Goal: Check status: Check status

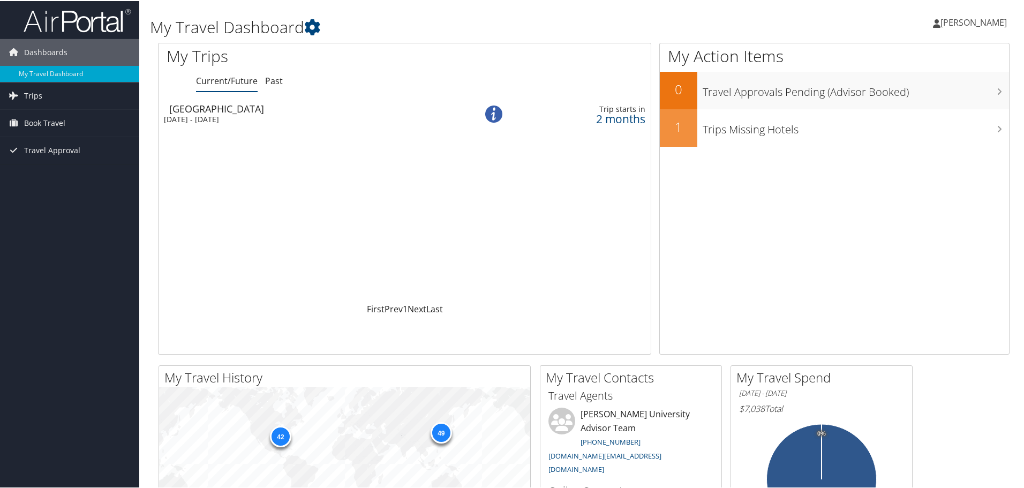
click at [201, 113] on div "Thu 6 Nov 2025 - Sun 23 Nov 2025" at bounding box center [306, 118] width 285 height 10
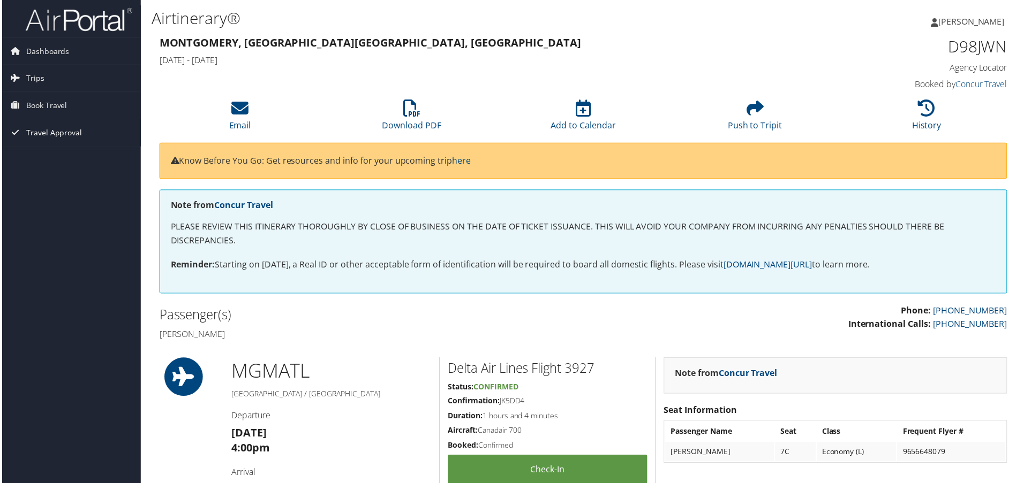
click at [37, 129] on span "Travel Approval" at bounding box center [52, 133] width 56 height 27
click at [45, 105] on span "Book Travel" at bounding box center [44, 106] width 41 height 27
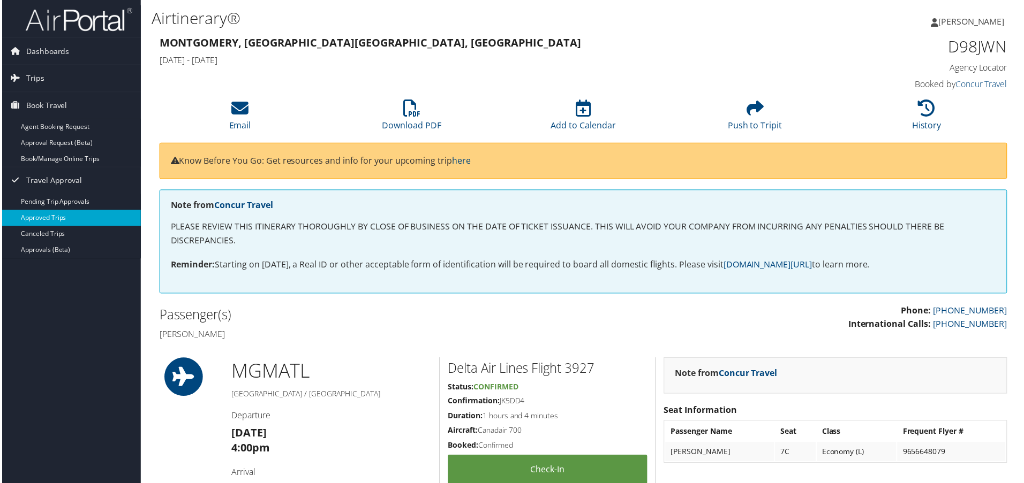
click at [77, 217] on link "Approved Trips" at bounding box center [69, 219] width 139 height 16
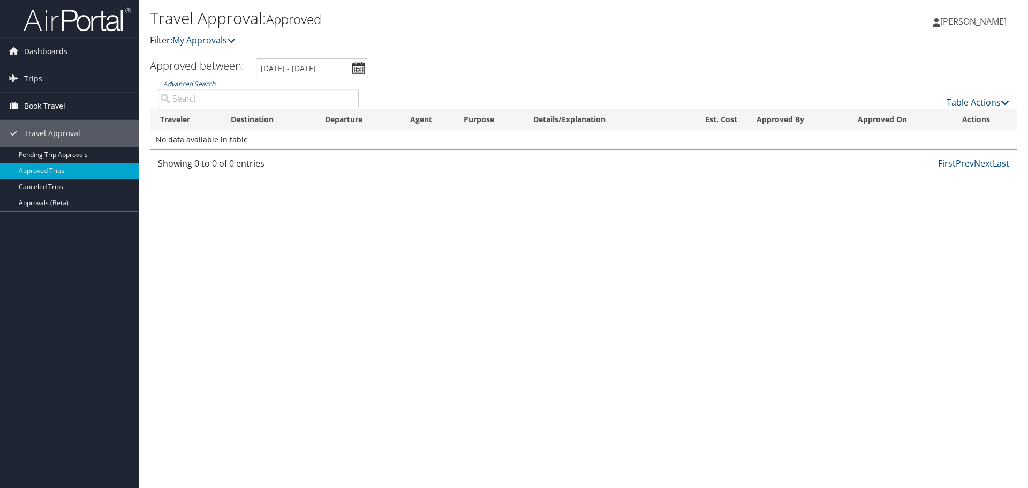
click at [55, 110] on span "Book Travel" at bounding box center [44, 106] width 41 height 27
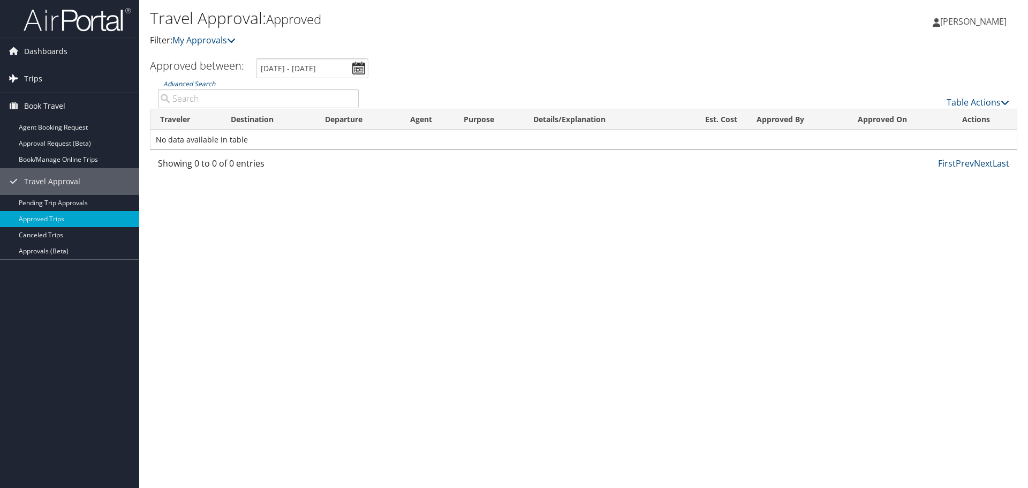
click at [42, 82] on link "Trips" at bounding box center [69, 78] width 139 height 27
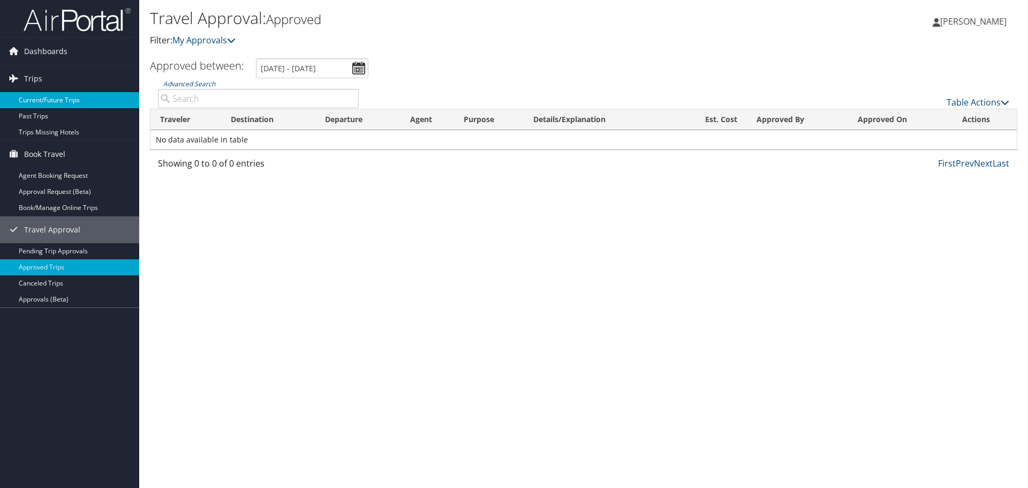
click at [62, 97] on link "Current/Future Trips" at bounding box center [69, 100] width 139 height 16
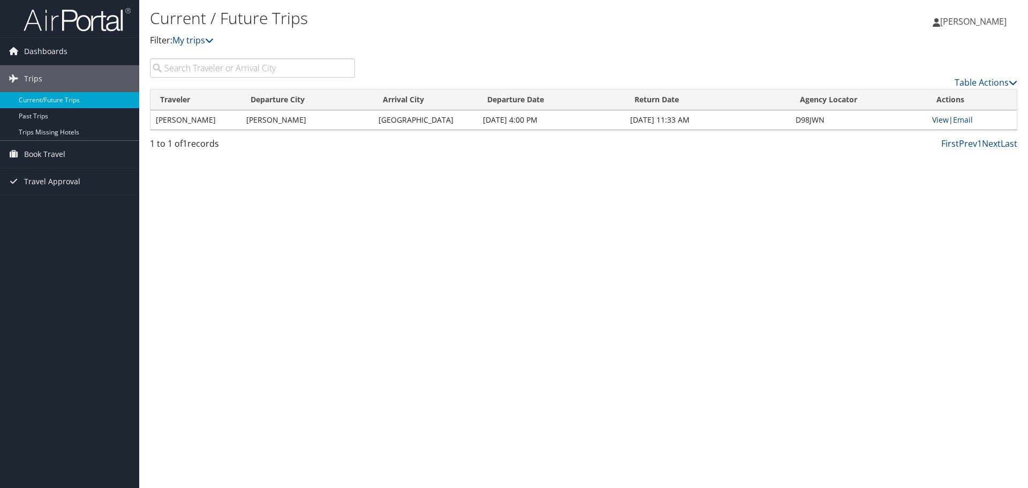
click at [941, 120] on link "View" at bounding box center [940, 120] width 17 height 10
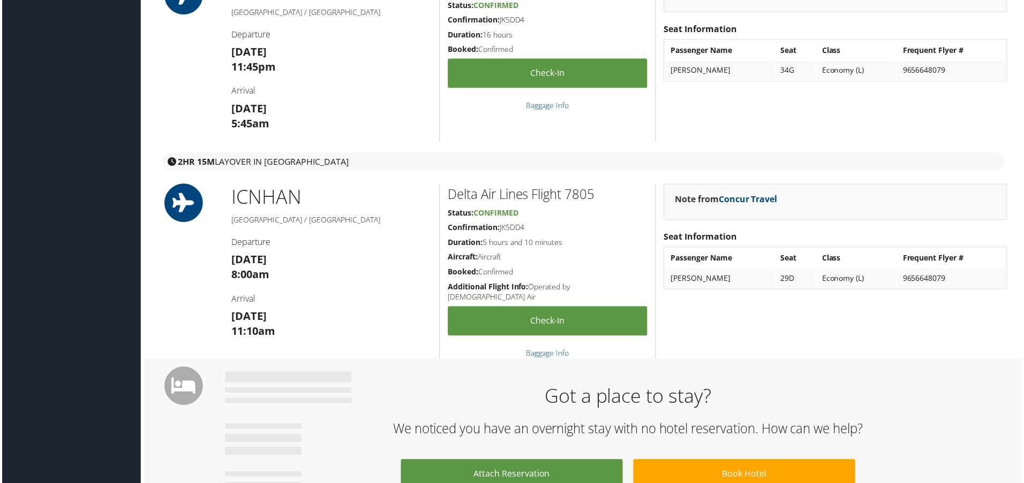
scroll to position [589, 0]
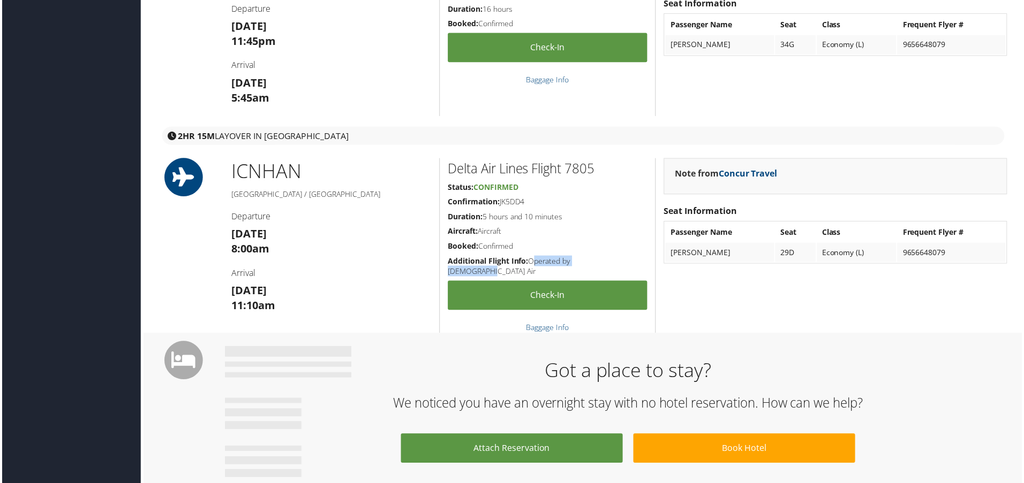
drag, startPoint x: 529, startPoint y: 261, endPoint x: 614, endPoint y: 254, distance: 85.4
click at [614, 254] on div "Delta Air Lines Flight 7805 Status: Confirmed Confirmation: JK5DD4 Duration: 5 …" at bounding box center [547, 247] width 217 height 176
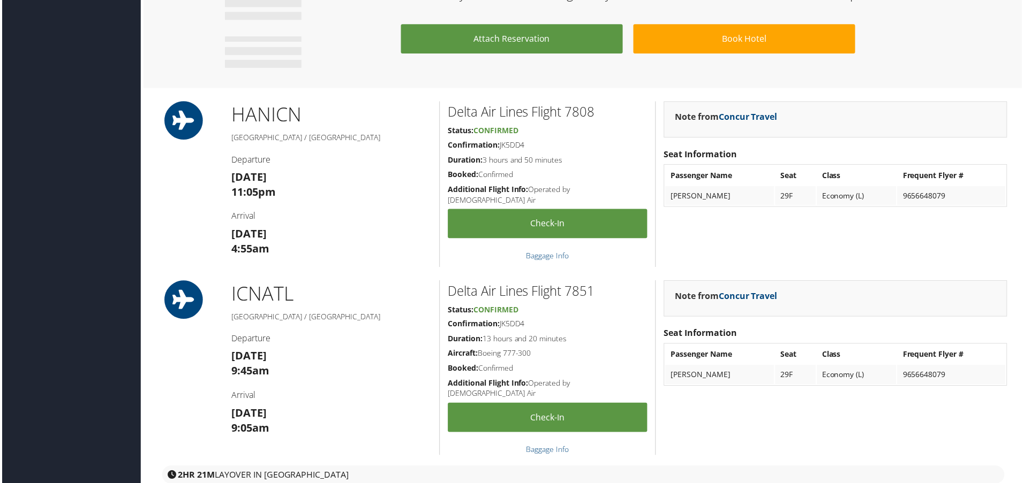
scroll to position [1017, 0]
